Goal: Information Seeking & Learning: Learn about a topic

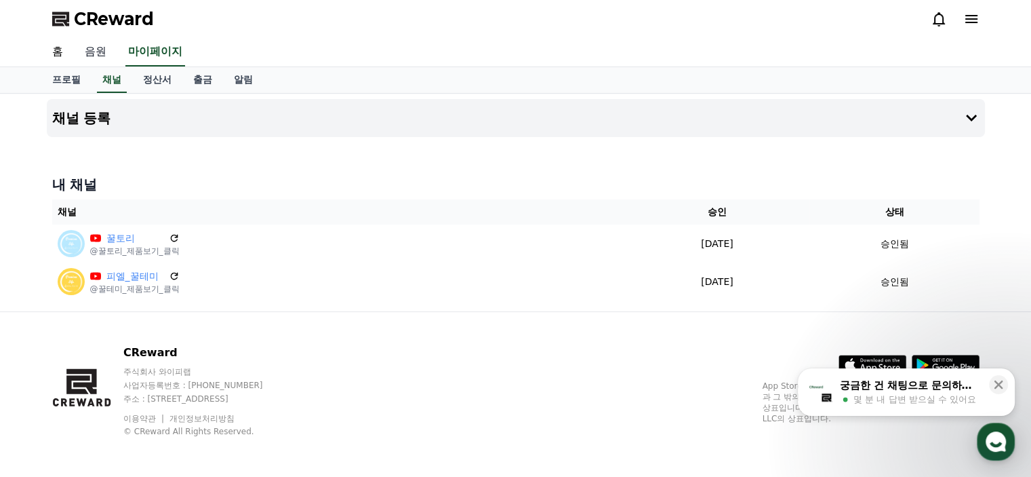
click at [104, 49] on link "음원" at bounding box center [95, 52] width 43 height 28
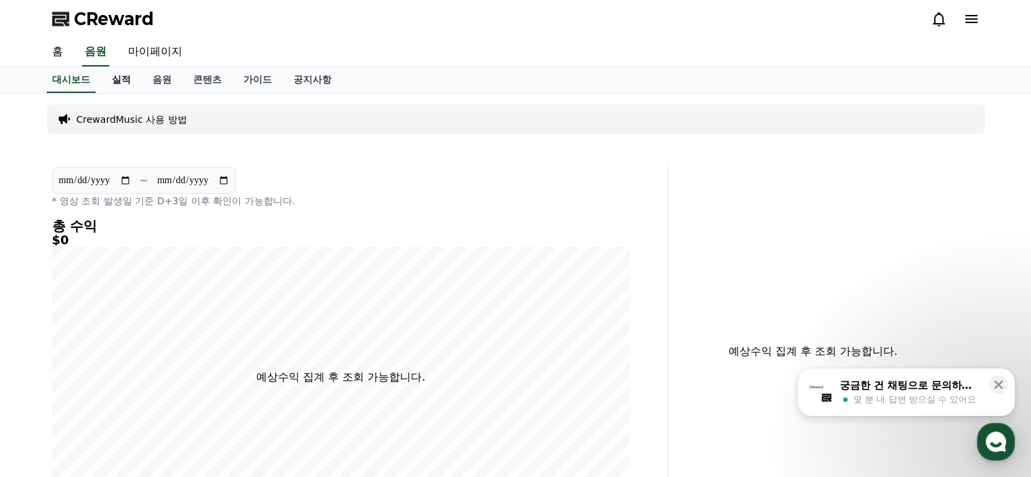
click at [123, 77] on link "실적" at bounding box center [121, 80] width 41 height 26
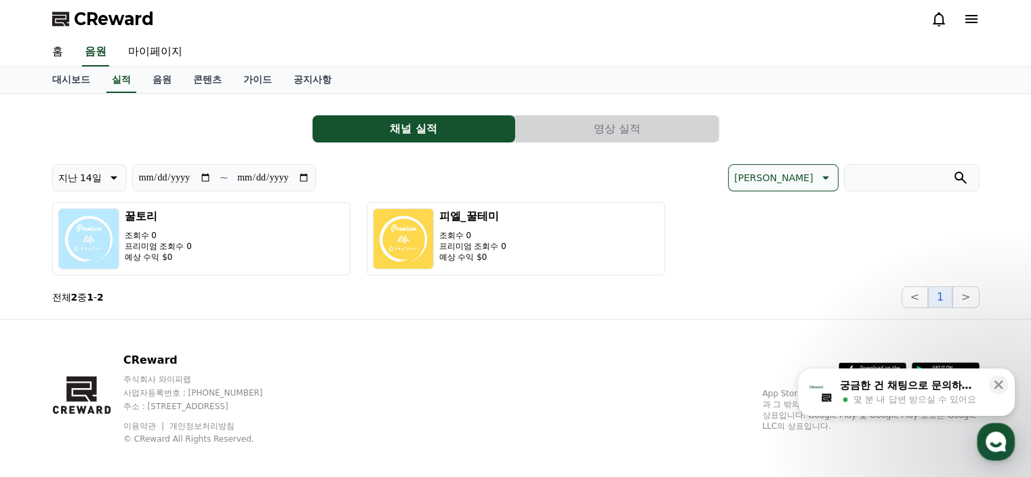
click at [589, 117] on button "영상 실적" at bounding box center [617, 128] width 203 height 27
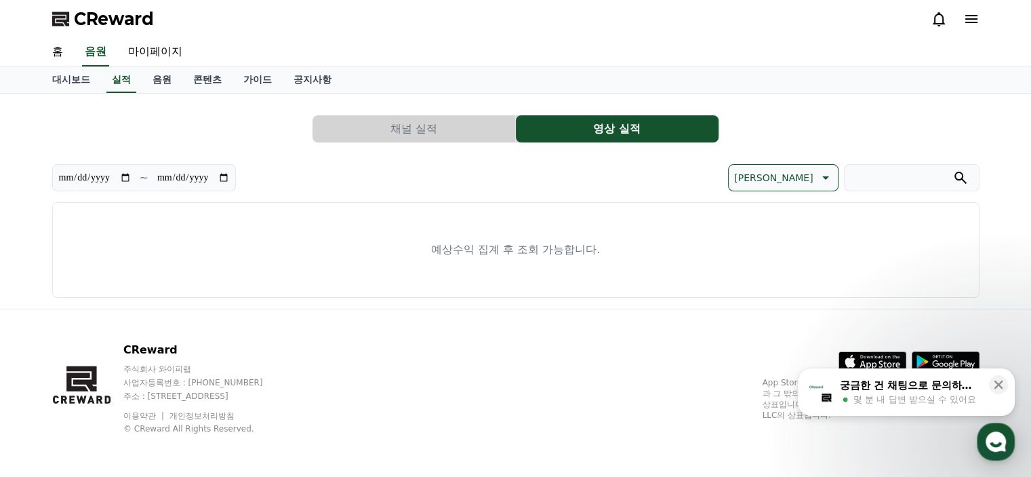
click at [420, 128] on button "채널 실적" at bounding box center [414, 128] width 203 height 27
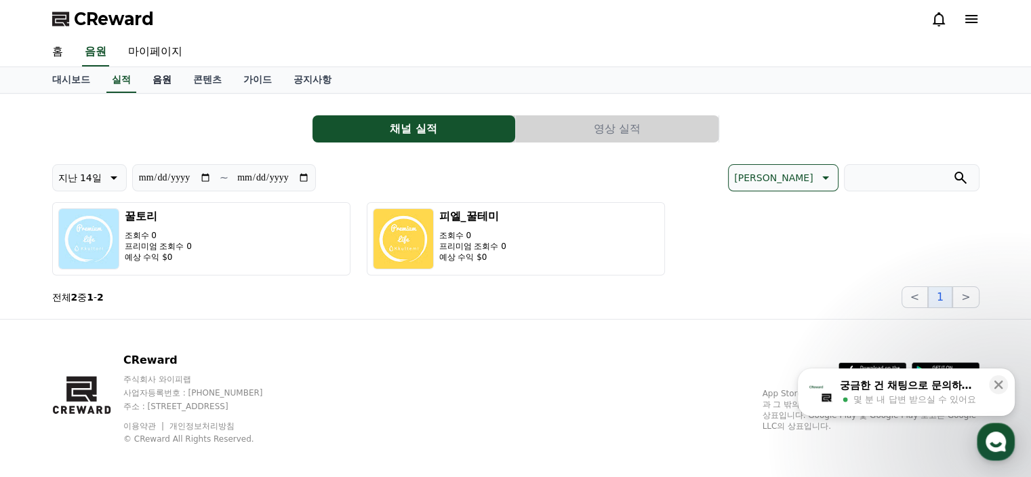
click at [161, 80] on link "음원" at bounding box center [162, 80] width 41 height 26
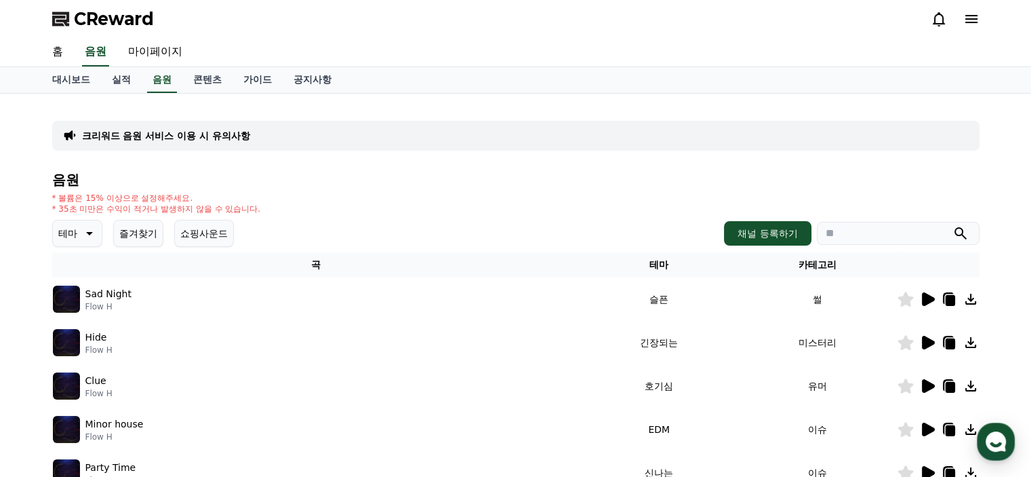
scroll to position [68, 0]
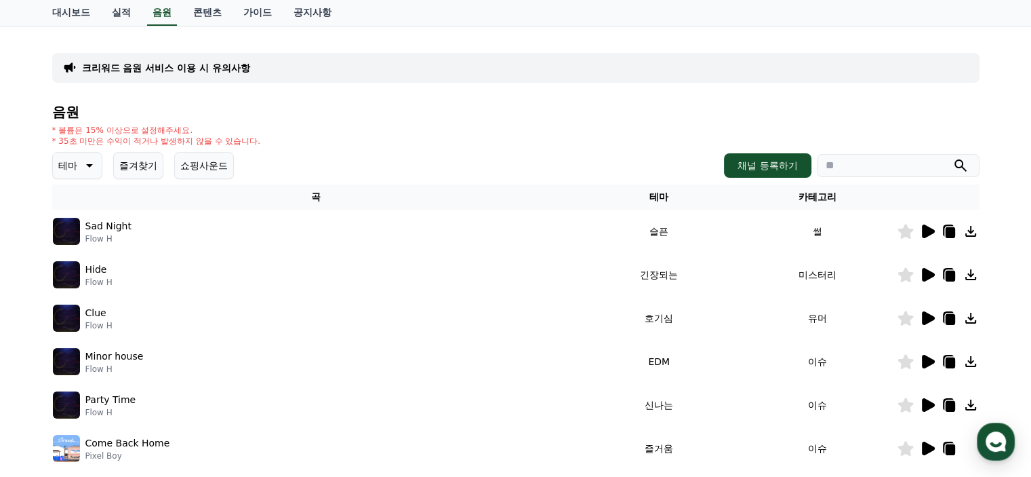
click at [203, 165] on button "쇼핑사운드" at bounding box center [204, 165] width 60 height 27
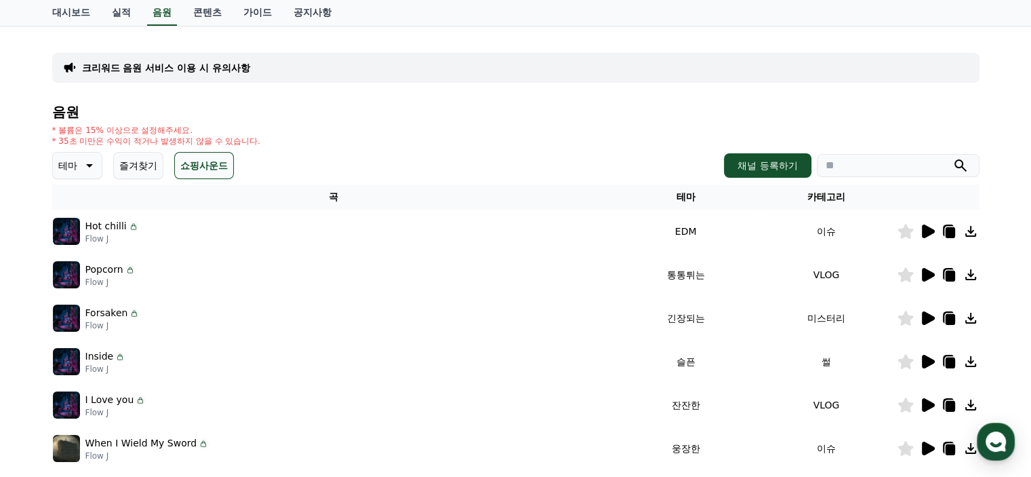
scroll to position [203, 0]
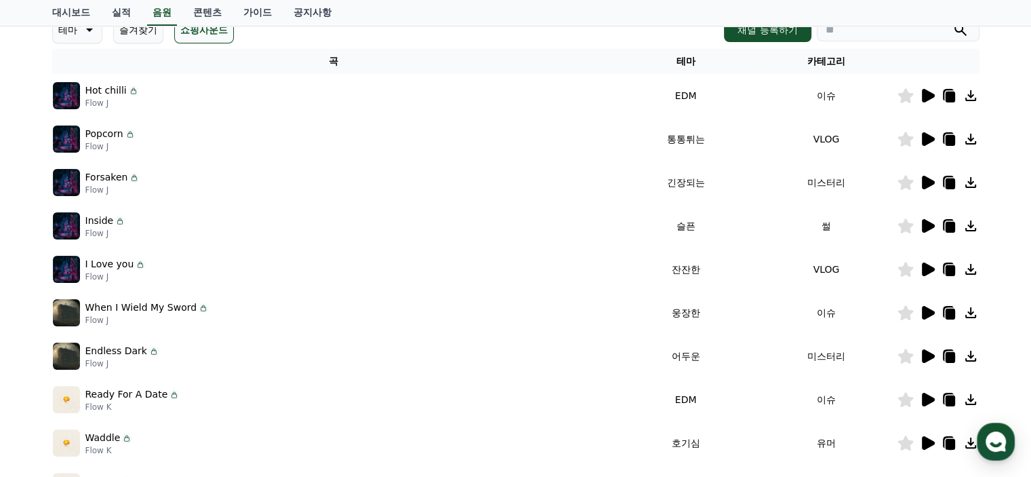
click at [928, 138] on icon at bounding box center [928, 139] width 13 height 14
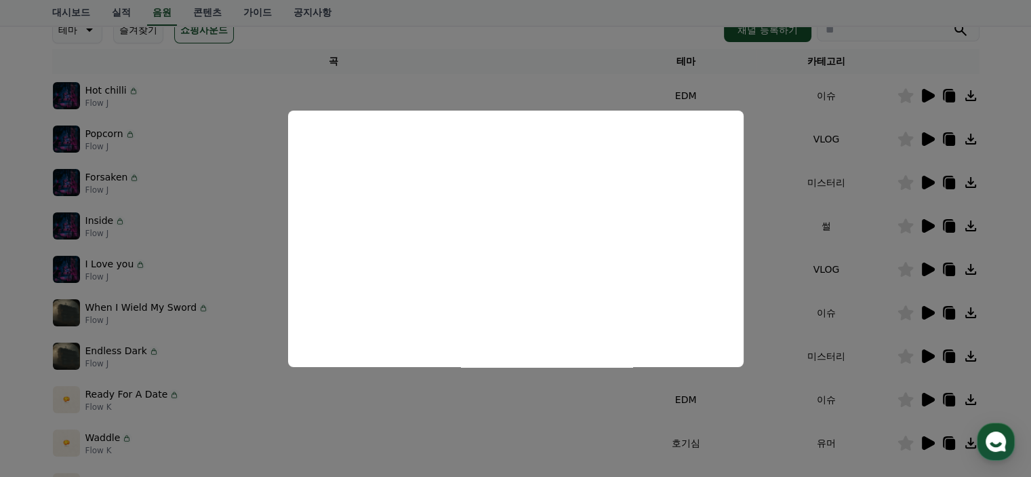
click at [923, 190] on button "close modal" at bounding box center [515, 238] width 1031 height 477
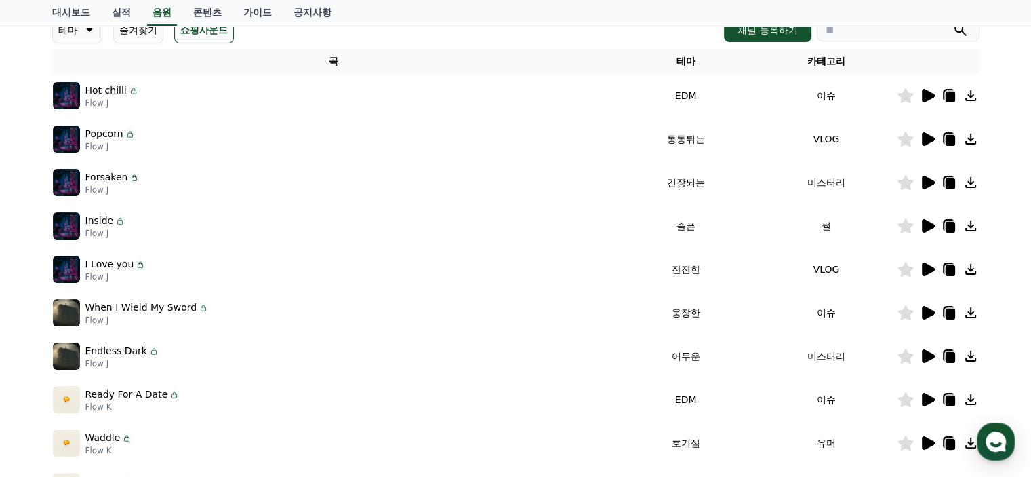
click at [923, 266] on icon at bounding box center [928, 269] width 13 height 14
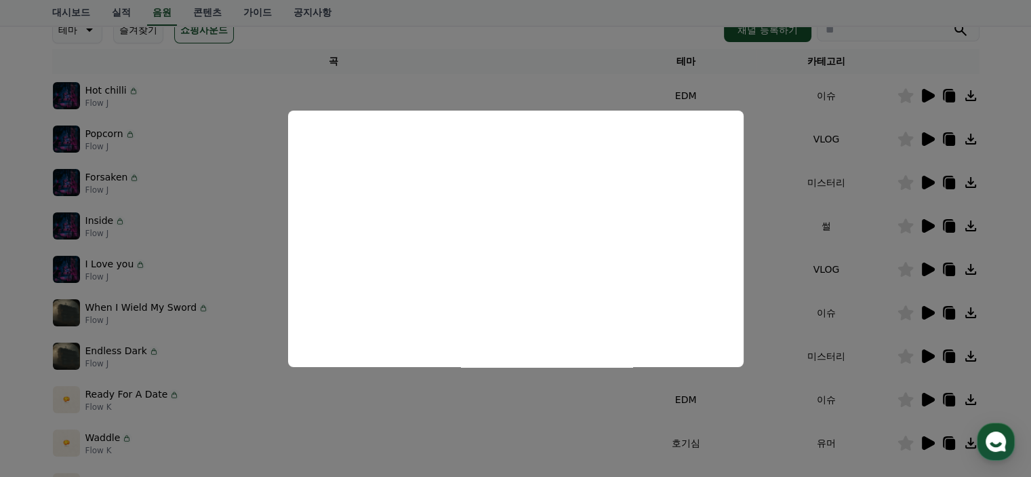
click at [924, 398] on button "close modal" at bounding box center [515, 238] width 1031 height 477
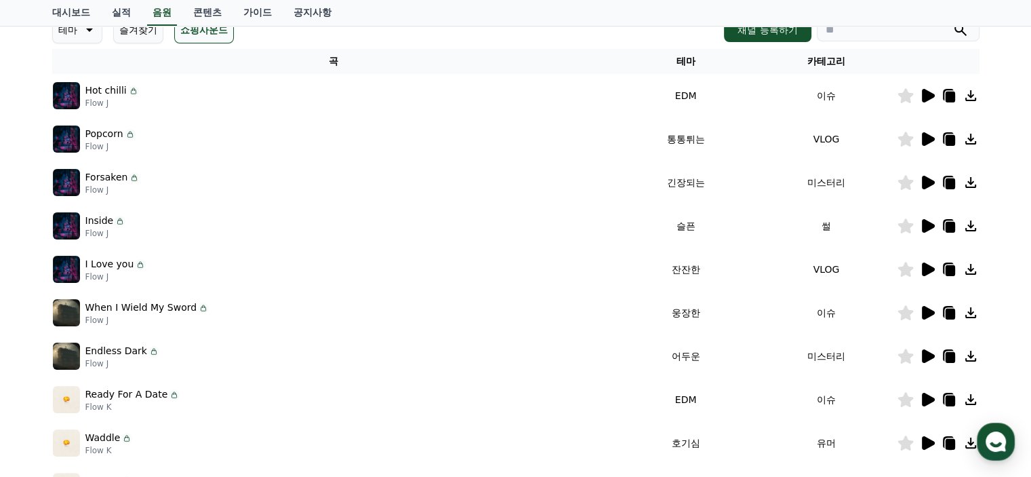
click at [934, 397] on icon at bounding box center [927, 399] width 16 height 16
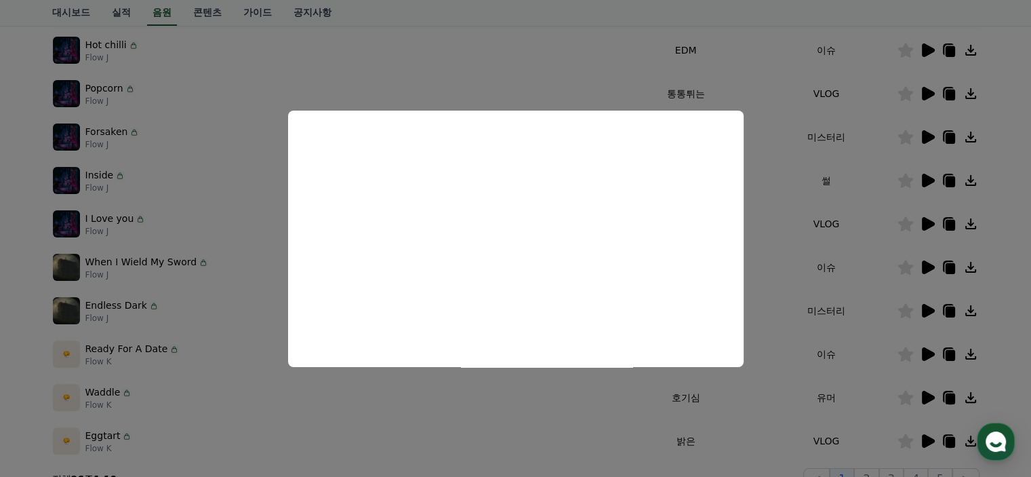
scroll to position [271, 0]
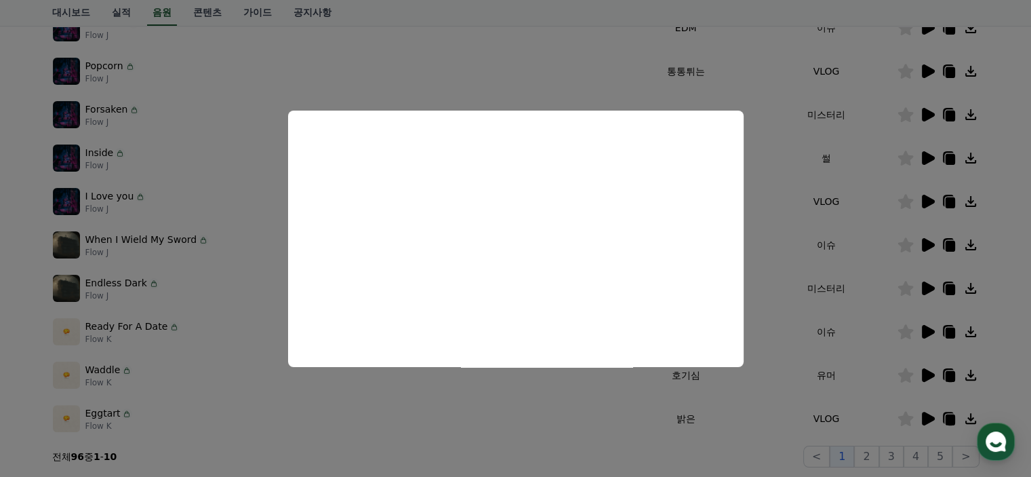
click at [781, 272] on button "close modal" at bounding box center [515, 238] width 1031 height 477
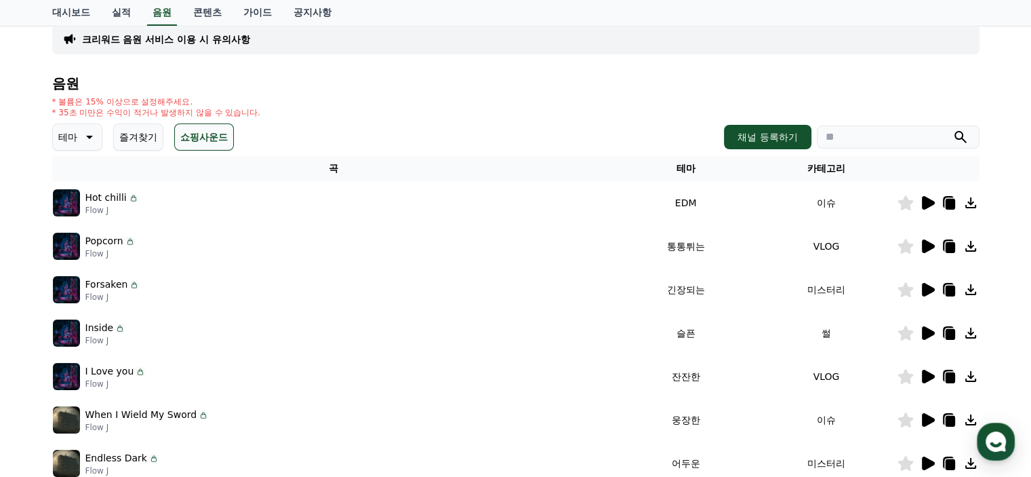
scroll to position [0, 0]
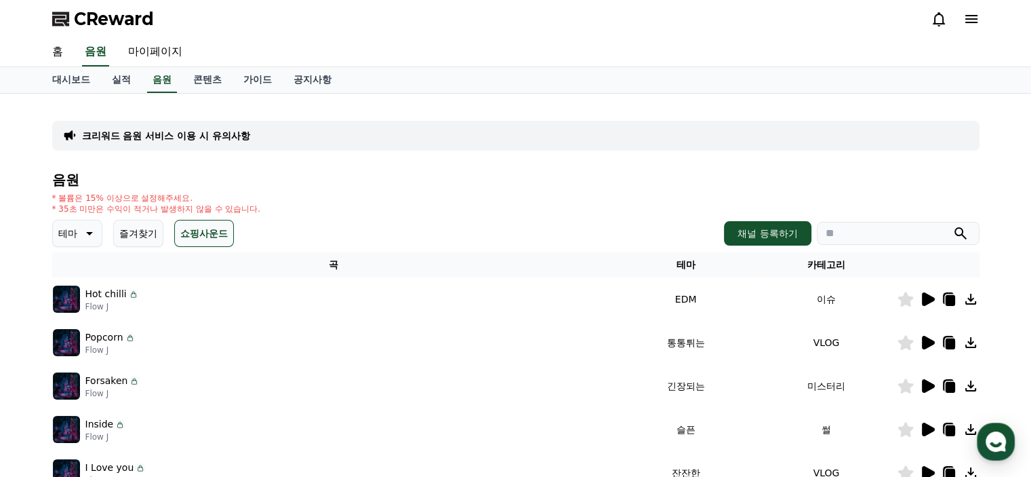
click at [90, 235] on icon at bounding box center [88, 233] width 16 height 16
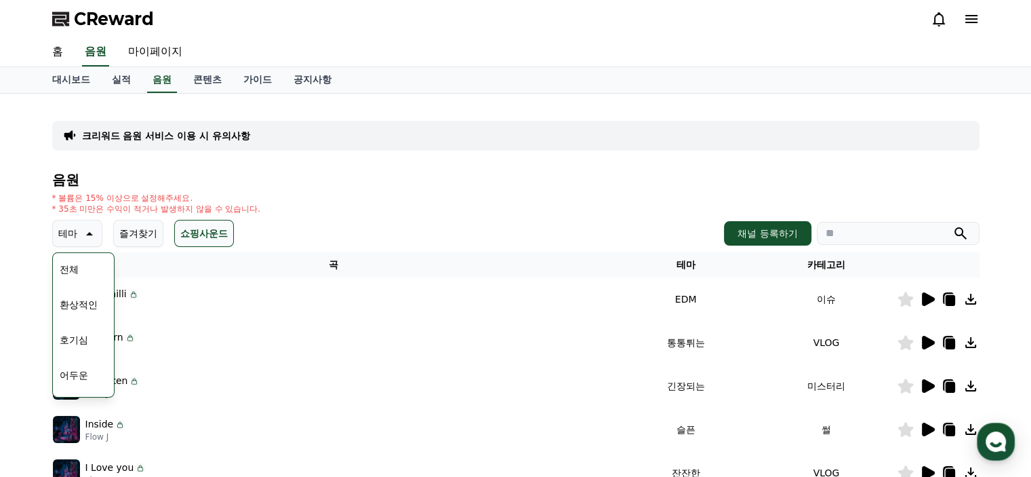
click at [73, 340] on button "호기심" at bounding box center [73, 340] width 39 height 30
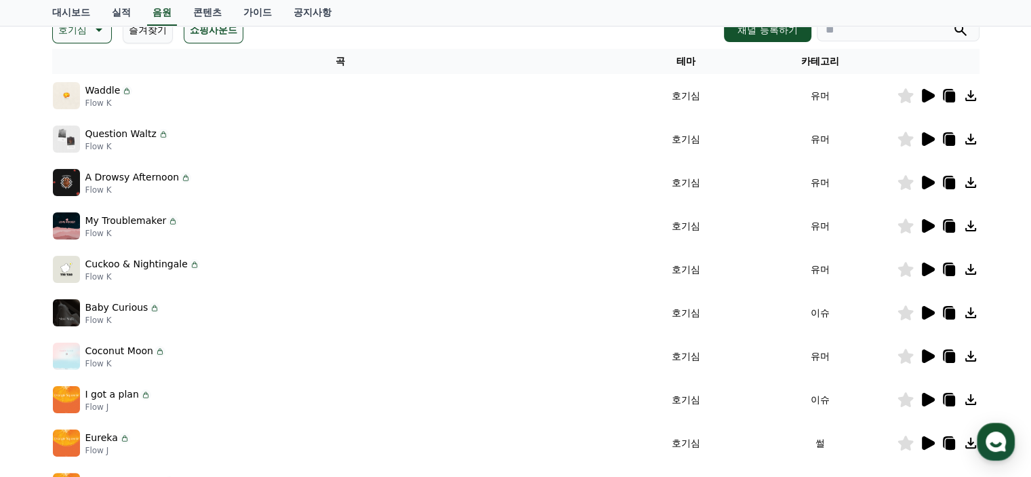
click at [925, 95] on icon at bounding box center [928, 96] width 13 height 14
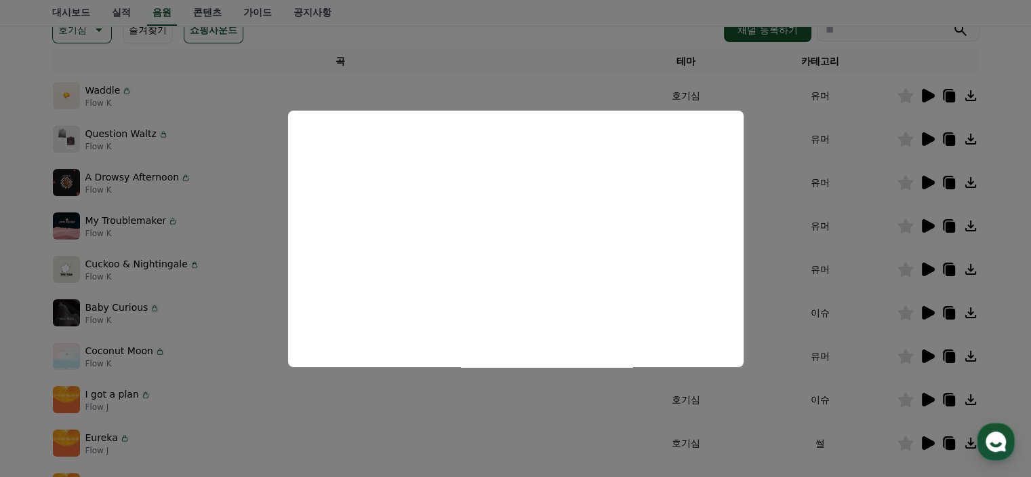
click at [931, 135] on button "close modal" at bounding box center [515, 238] width 1031 height 477
click at [927, 140] on icon at bounding box center [928, 139] width 13 height 14
click at [478, 50] on button "close modal" at bounding box center [515, 238] width 1031 height 477
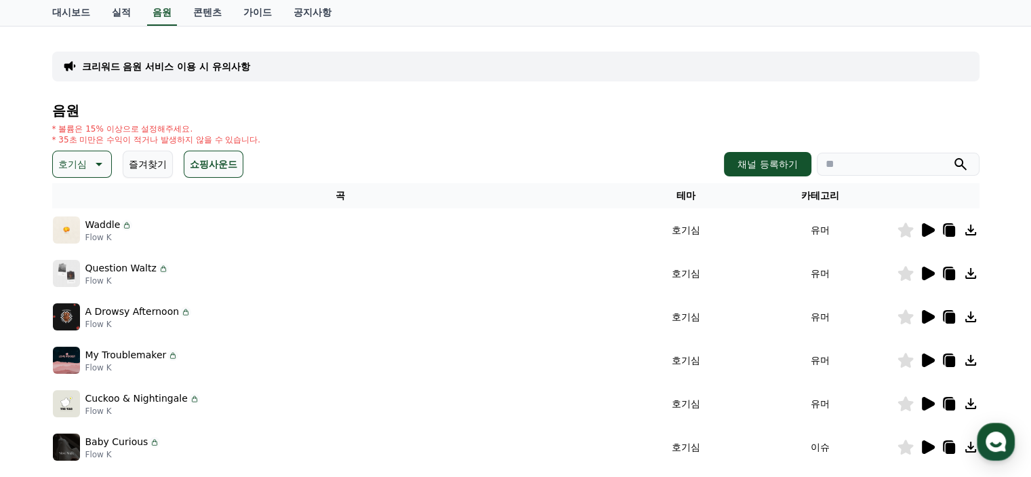
scroll to position [68, 0]
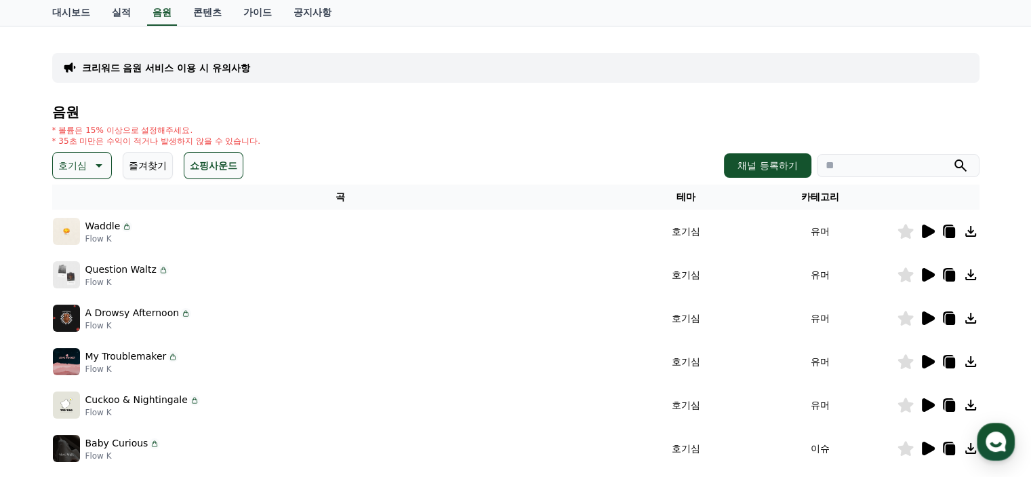
click at [108, 168] on button "호기심" at bounding box center [82, 165] width 60 height 27
click at [77, 241] on button "통통튀는" at bounding box center [78, 242] width 49 height 30
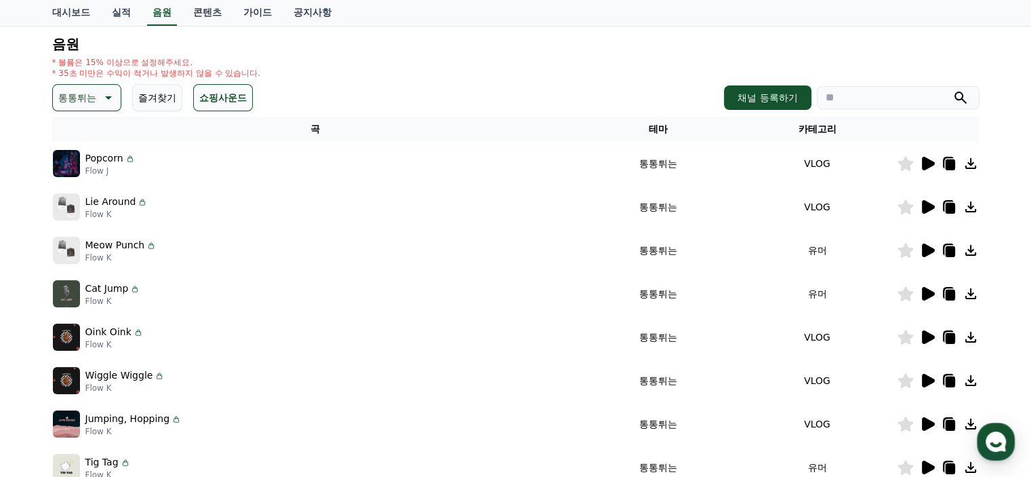
click at [932, 202] on icon at bounding box center [927, 207] width 16 height 16
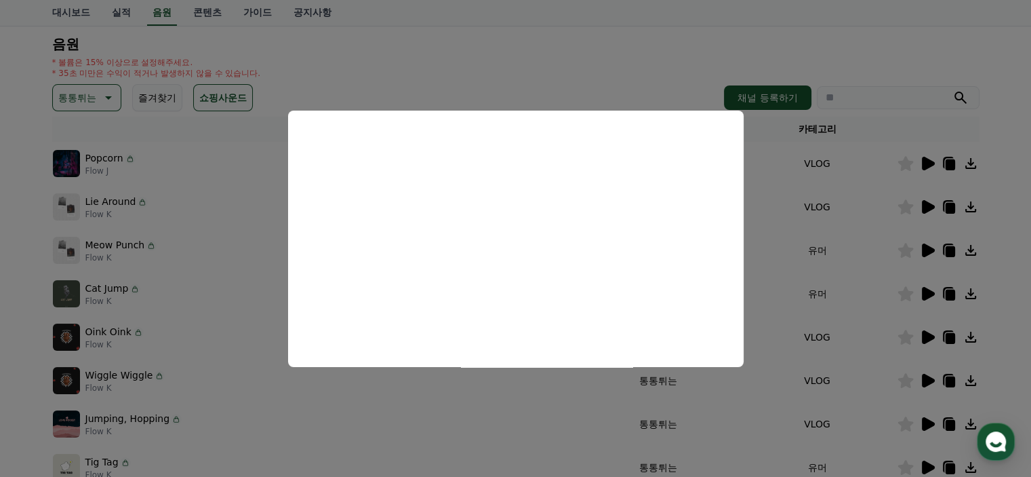
click at [660, 52] on button "close modal" at bounding box center [515, 238] width 1031 height 477
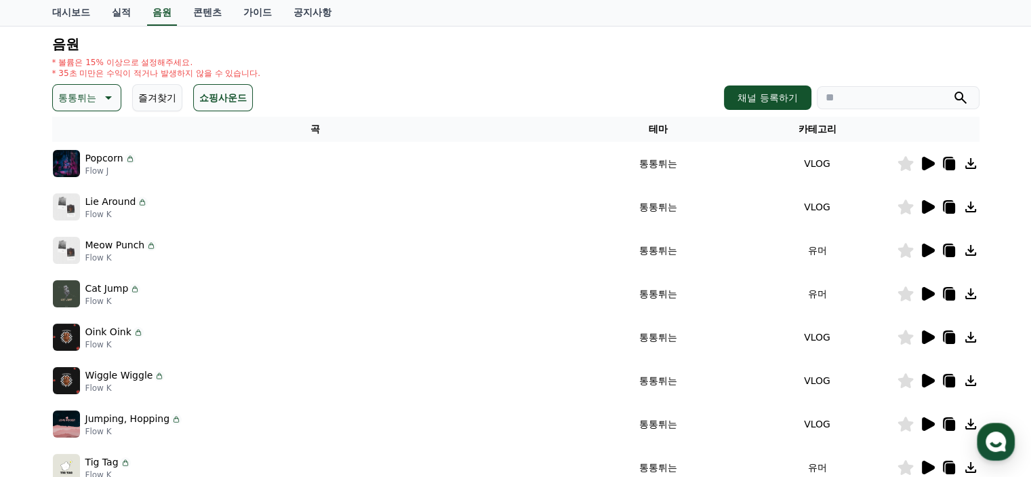
click at [96, 97] on button "통통튀는" at bounding box center [86, 97] width 69 height 27
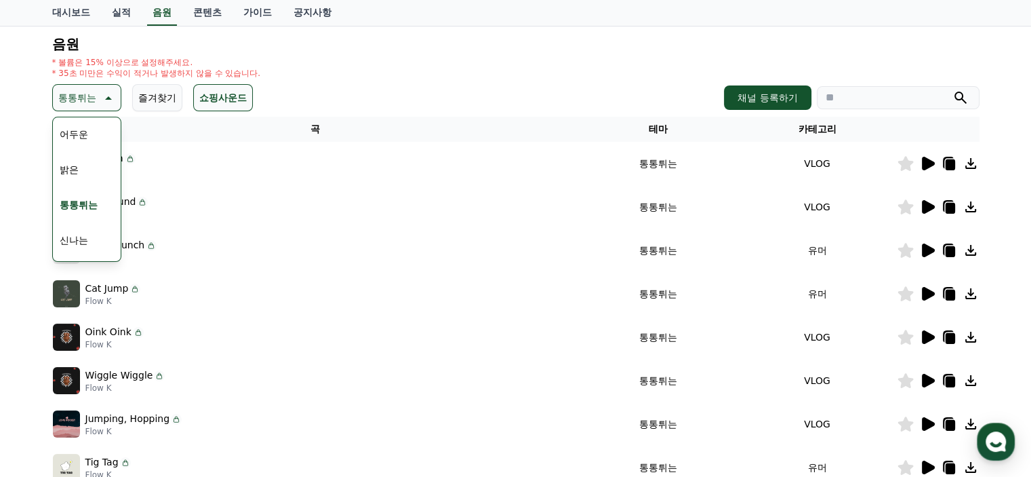
scroll to position [136, 0]
click at [81, 210] on button "신나는" at bounding box center [73, 210] width 39 height 30
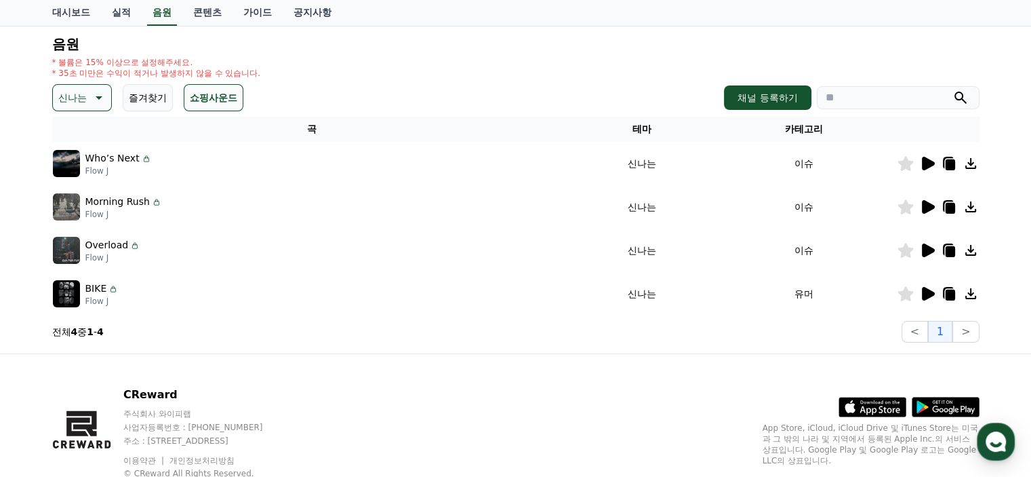
click at [924, 292] on icon at bounding box center [928, 294] width 13 height 14
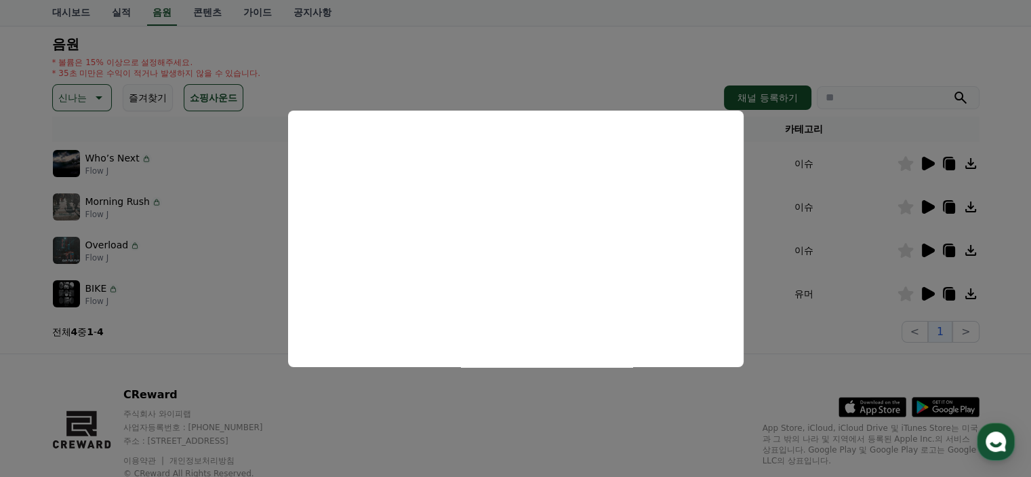
drag, startPoint x: 917, startPoint y: 206, endPoint x: 929, endPoint y: 206, distance: 11.5
click at [918, 207] on button "close modal" at bounding box center [515, 238] width 1031 height 477
click at [929, 206] on icon at bounding box center [928, 207] width 13 height 14
click at [518, 53] on button "close modal" at bounding box center [515, 238] width 1031 height 477
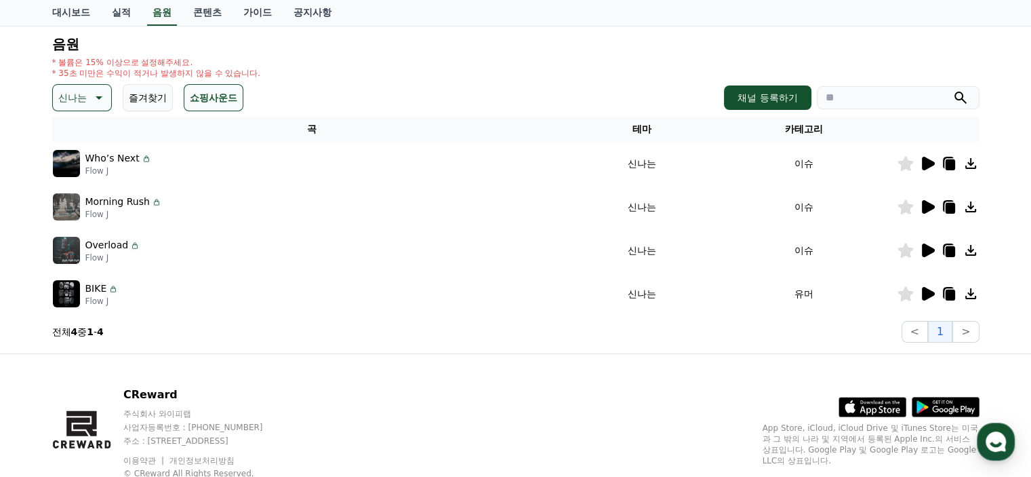
click at [102, 89] on icon at bounding box center [97, 97] width 16 height 16
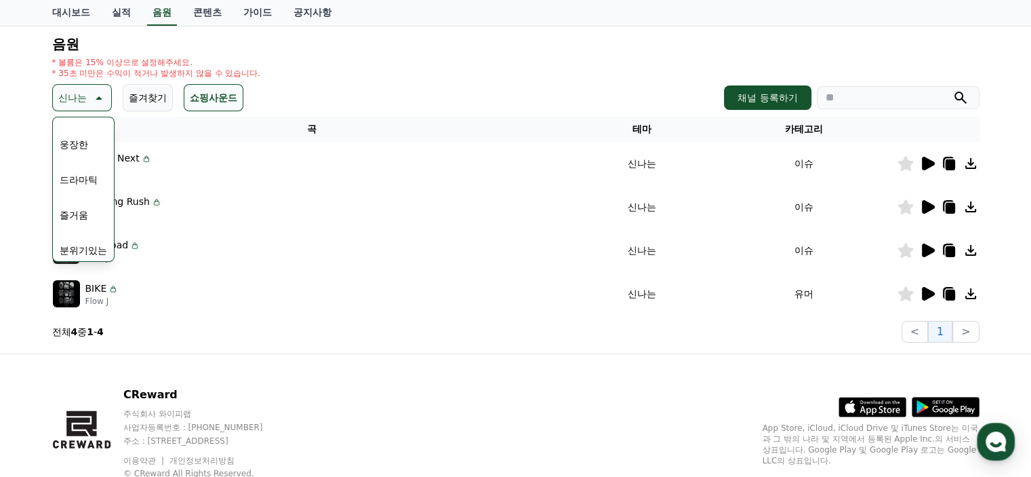
scroll to position [339, 0]
click at [90, 153] on button "즐거움" at bounding box center [73, 147] width 39 height 30
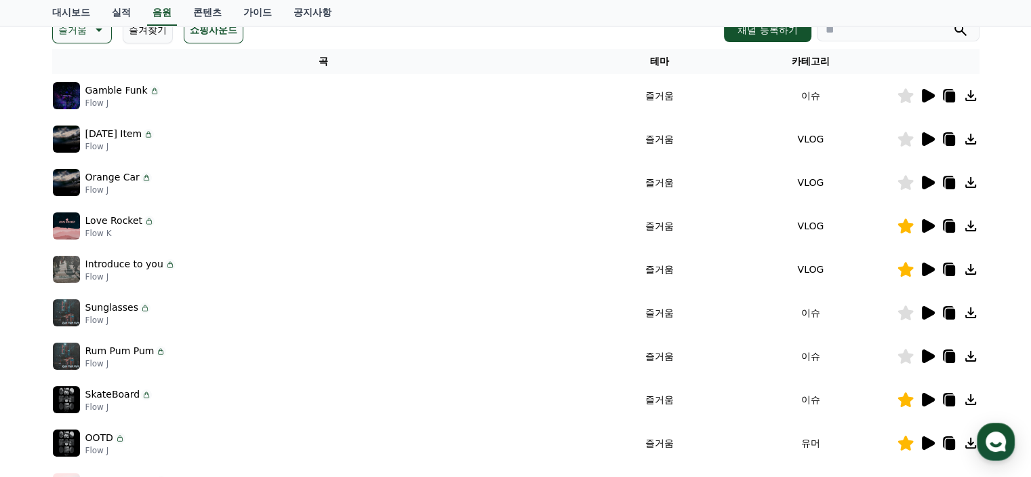
click at [928, 270] on icon at bounding box center [928, 269] width 13 height 14
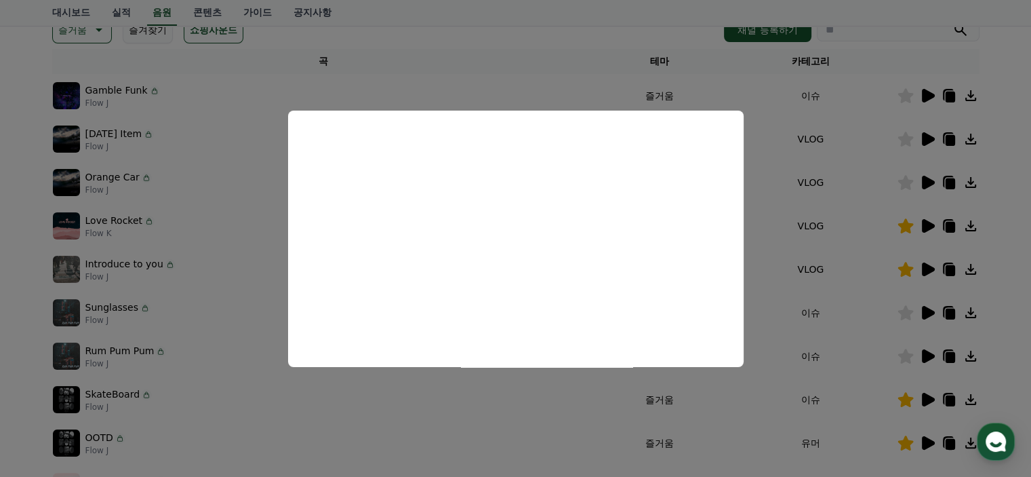
click at [930, 225] on button "close modal" at bounding box center [515, 238] width 1031 height 477
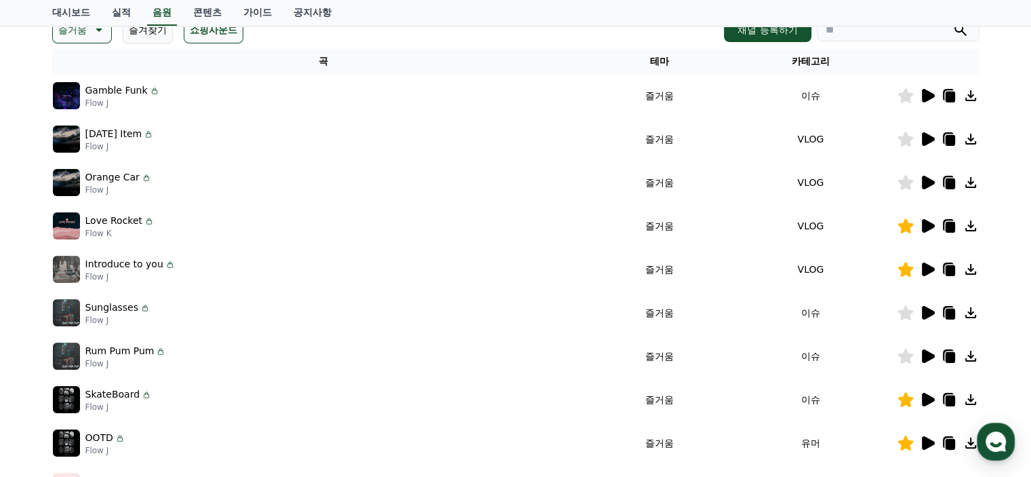
click at [928, 226] on icon at bounding box center [928, 226] width 13 height 14
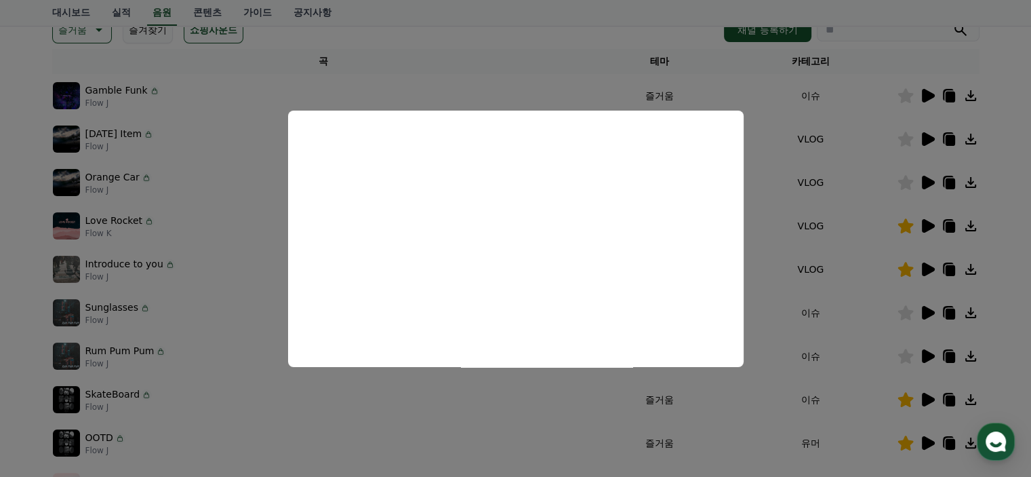
click at [583, 34] on button "close modal" at bounding box center [515, 238] width 1031 height 477
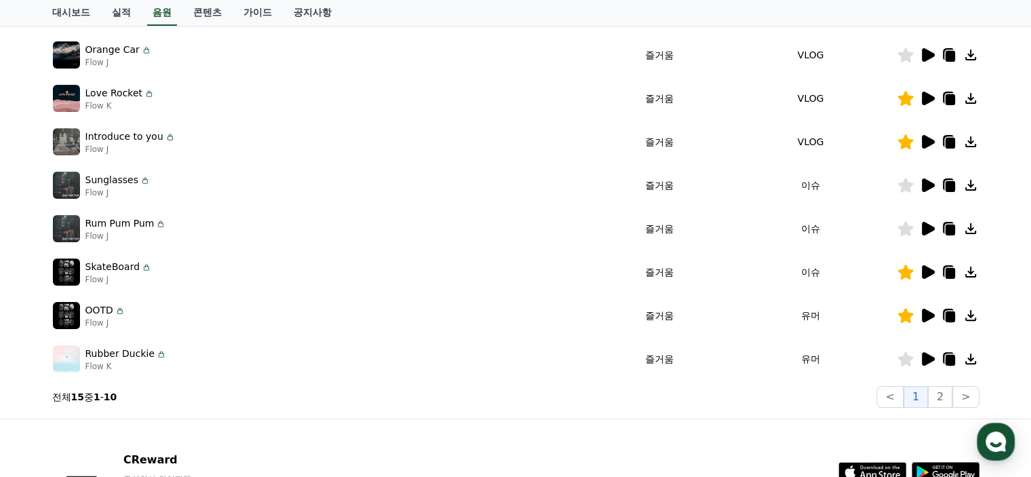
scroll to position [339, 0]
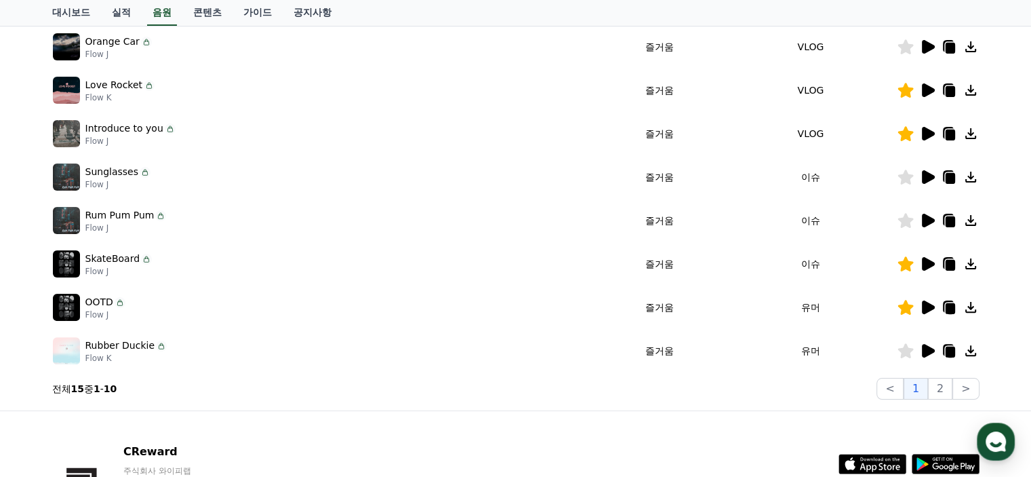
click at [928, 262] on icon at bounding box center [928, 264] width 13 height 14
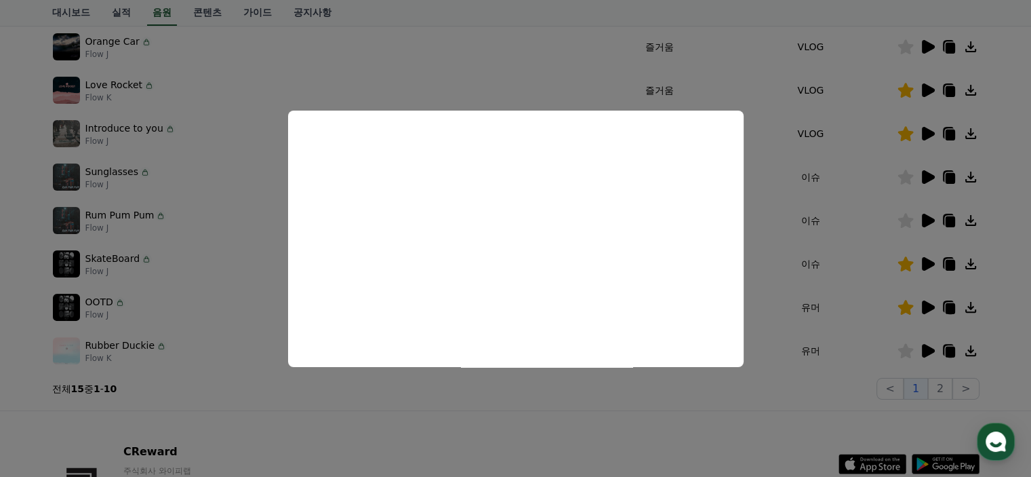
click at [925, 307] on button "close modal" at bounding box center [515, 238] width 1031 height 477
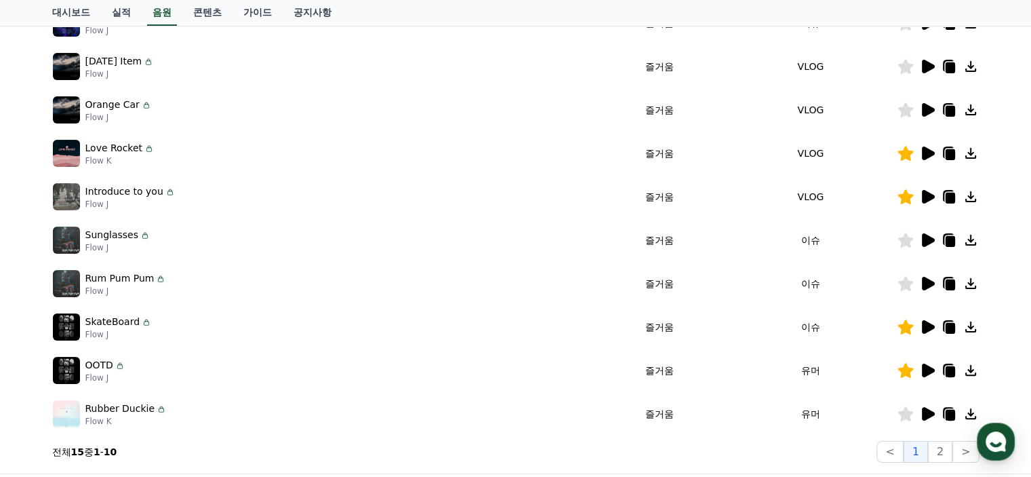
scroll to position [136, 0]
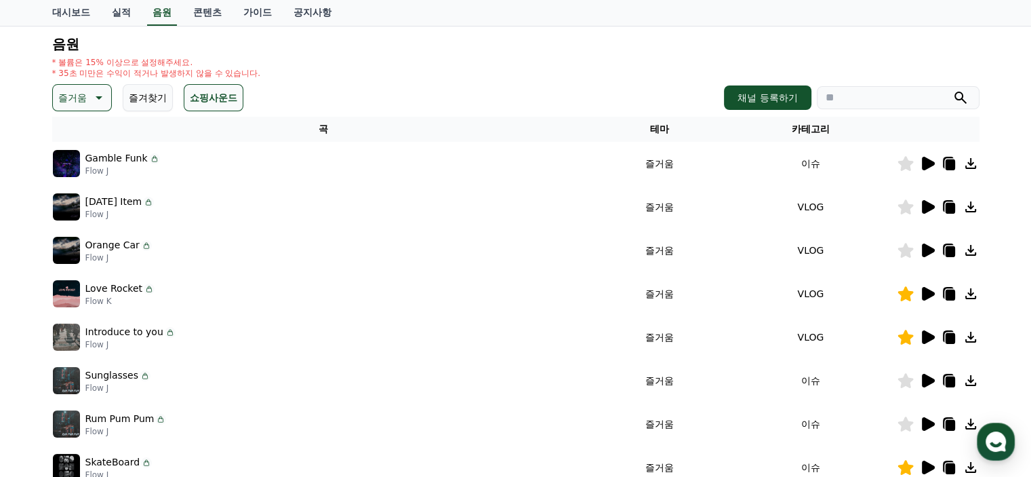
click at [71, 94] on p "즐거움" at bounding box center [72, 97] width 28 height 19
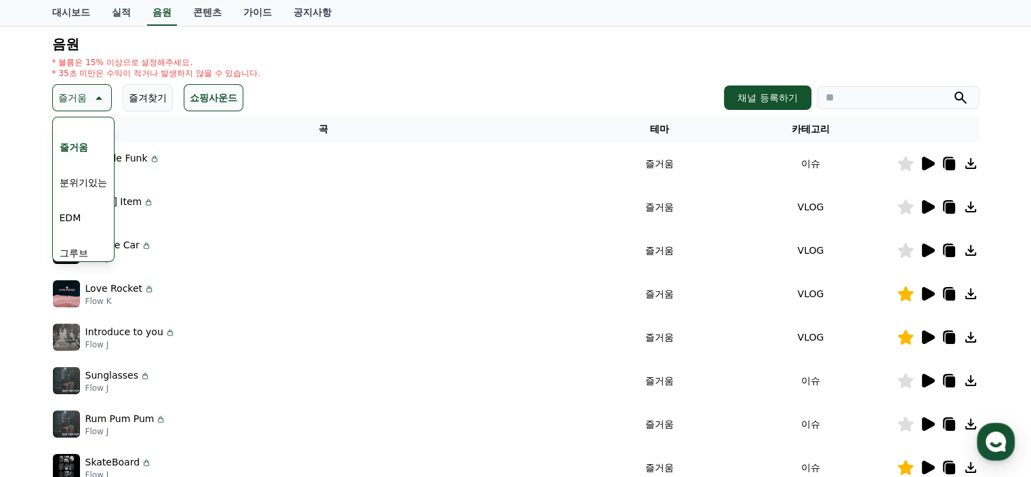
scroll to position [407, 0]
click at [81, 153] on button "EDM" at bounding box center [70, 150] width 33 height 30
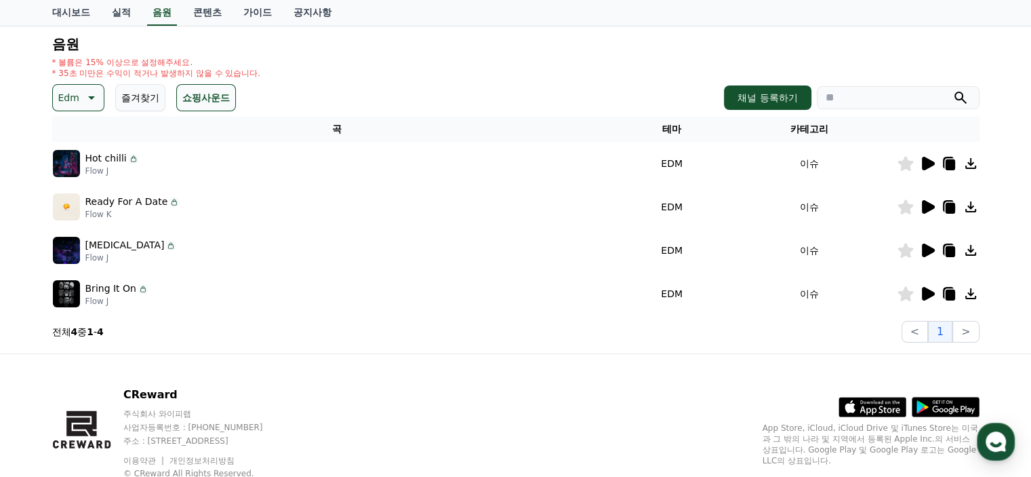
click at [922, 206] on icon at bounding box center [928, 207] width 13 height 14
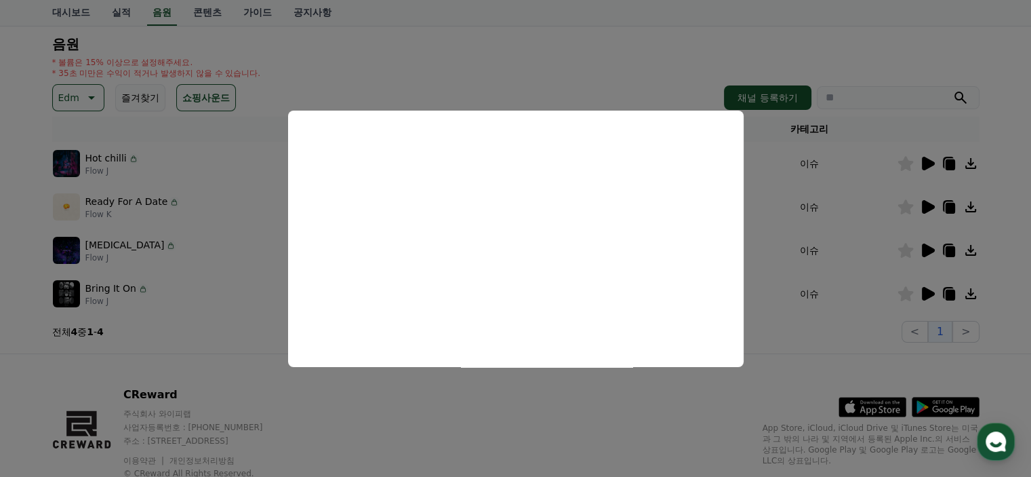
click at [713, 399] on button "close modal" at bounding box center [515, 238] width 1031 height 477
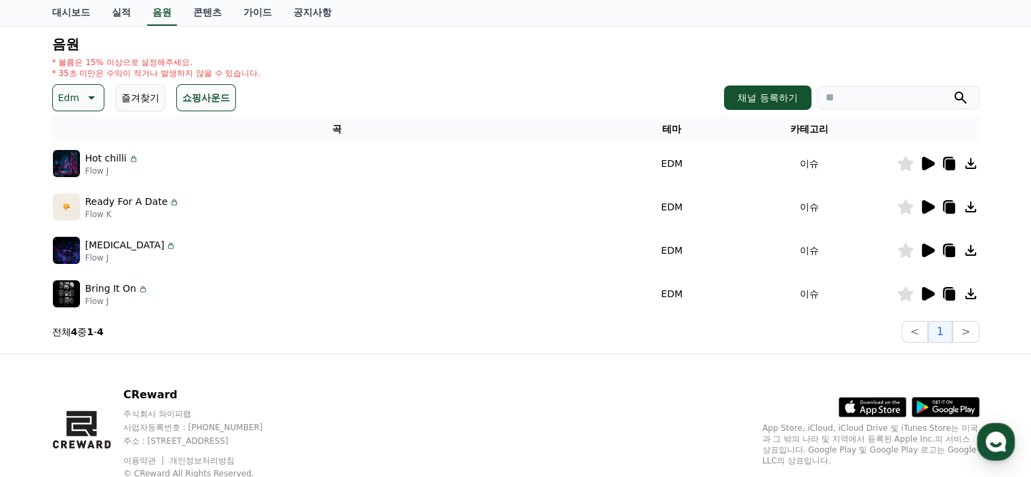
click at [908, 203] on icon at bounding box center [906, 206] width 16 height 15
click at [952, 207] on icon at bounding box center [949, 208] width 9 height 11
